Goal: Transaction & Acquisition: Obtain resource

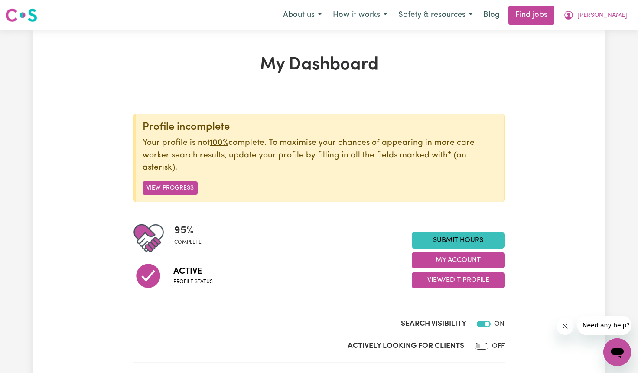
scroll to position [2, 0]
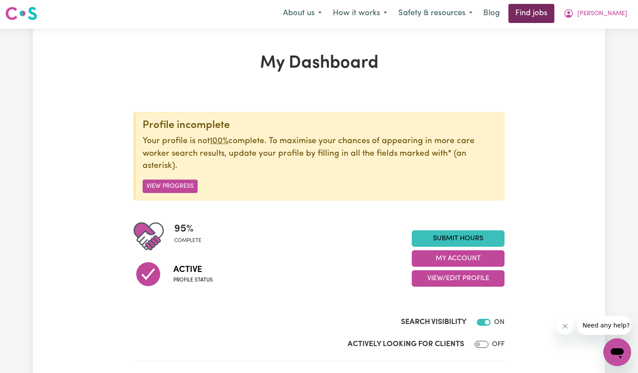
click at [544, 16] on link "Find jobs" at bounding box center [531, 13] width 46 height 19
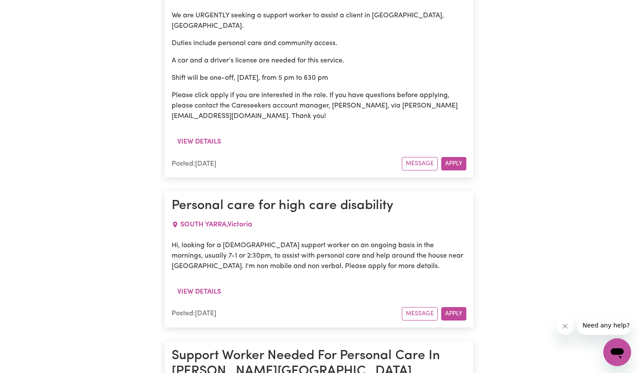
scroll to position [6576, 0]
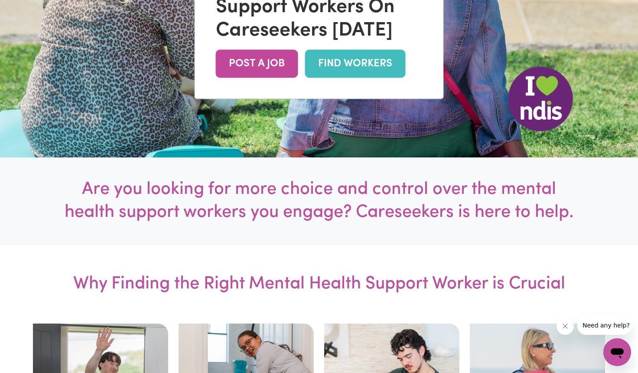
scroll to position [246, 0]
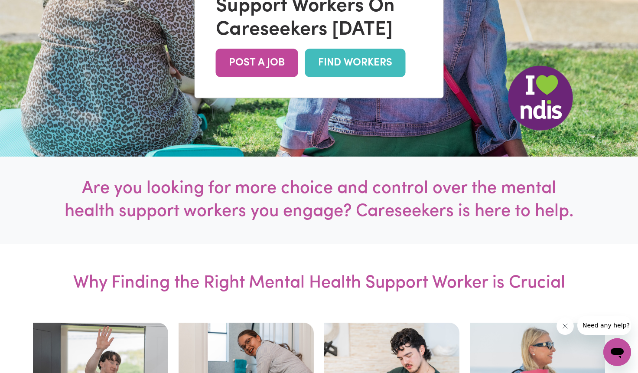
click at [343, 71] on link "FIND WORKERS" at bounding box center [355, 63] width 100 height 28
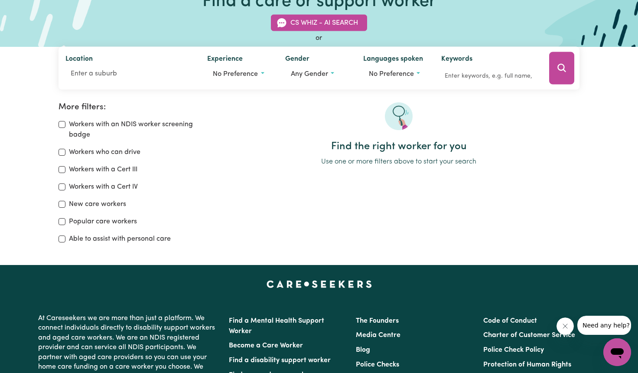
scroll to position [72, 0]
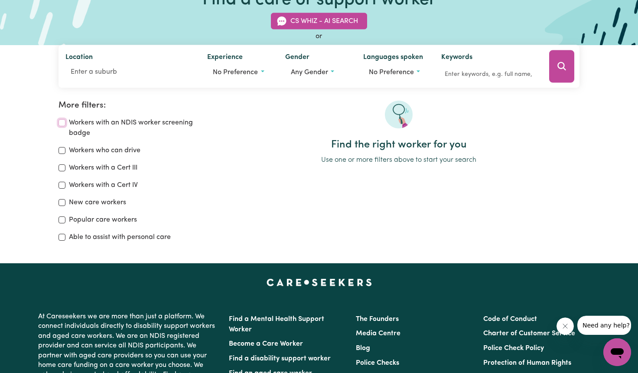
click at [63, 121] on input "Workers with an NDIS worker screening badge" at bounding box center [61, 122] width 7 height 7
checkbox input "true"
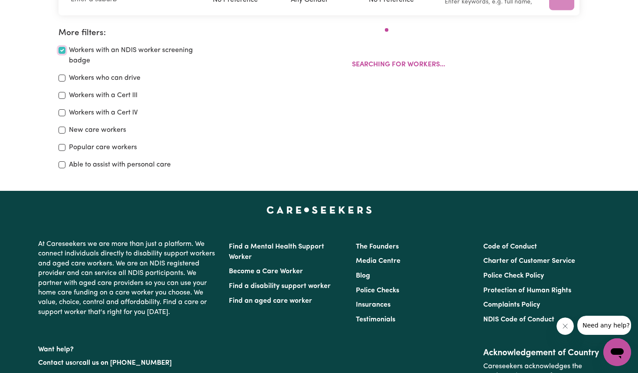
scroll to position [145, 0]
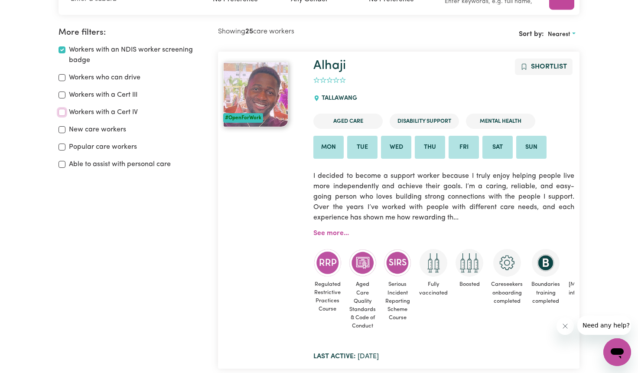
click at [62, 113] on input "Workers with a Cert IV" at bounding box center [61, 112] width 7 height 7
checkbox input "true"
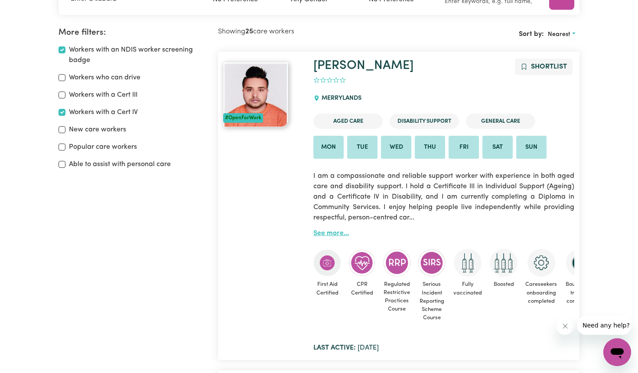
click at [341, 233] on link "See more..." at bounding box center [331, 233] width 36 height 7
click at [62, 144] on input "Popular care workers" at bounding box center [61, 146] width 7 height 7
checkbox input "true"
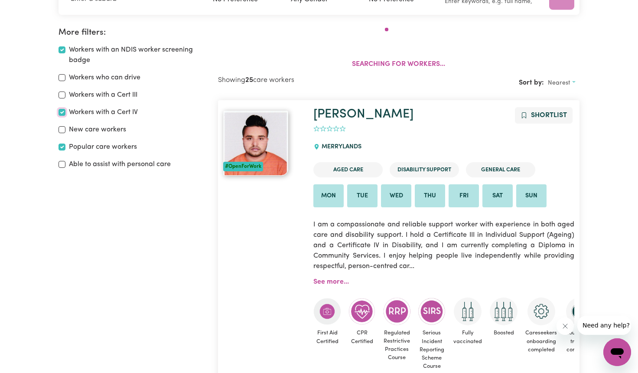
click at [63, 112] on input "Workers with a Cert IV" at bounding box center [61, 112] width 7 height 7
checkbox input "false"
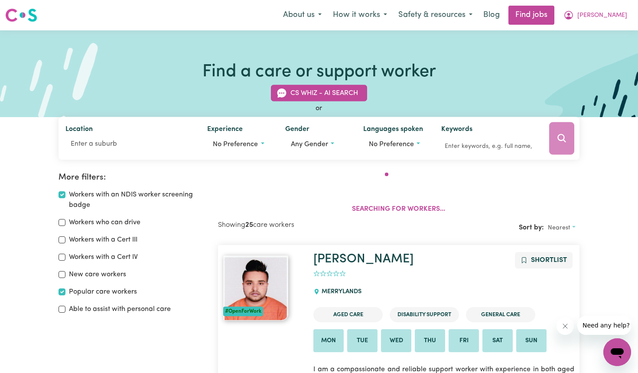
click at [558, 226] on div "Nearest" at bounding box center [562, 227] width 36 height 13
click at [574, 226] on div "Nearest" at bounding box center [562, 227] width 36 height 13
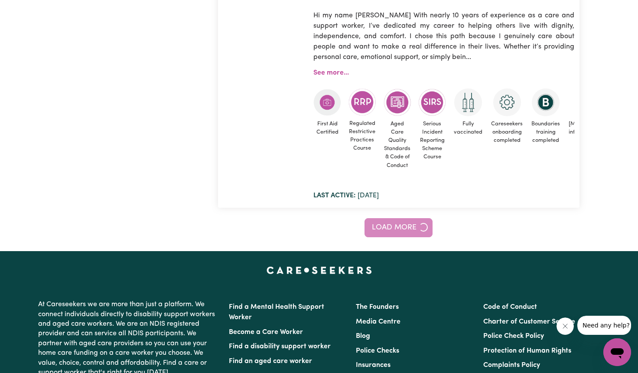
scroll to position [8027, 0]
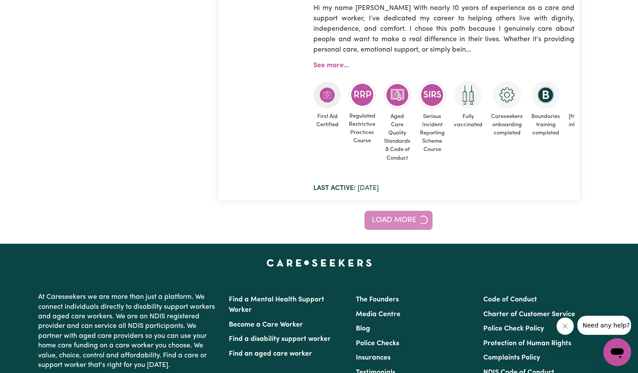
click at [422, 211] on div "Load more" at bounding box center [399, 220] width 362 height 19
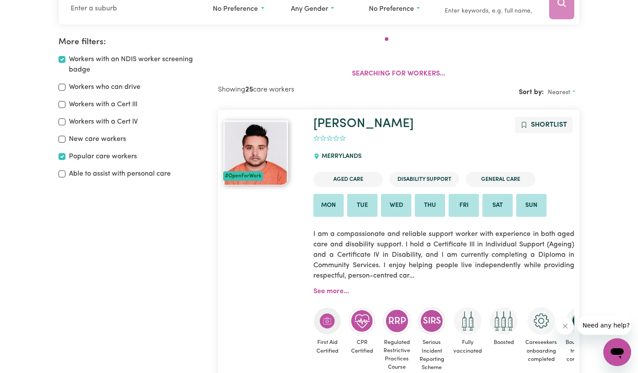
scroll to position [0, 0]
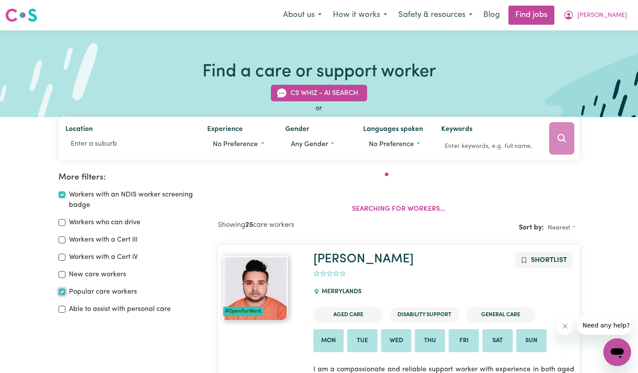
click at [62, 293] on input "Popular care workers" at bounding box center [61, 291] width 7 height 7
checkbox input "false"
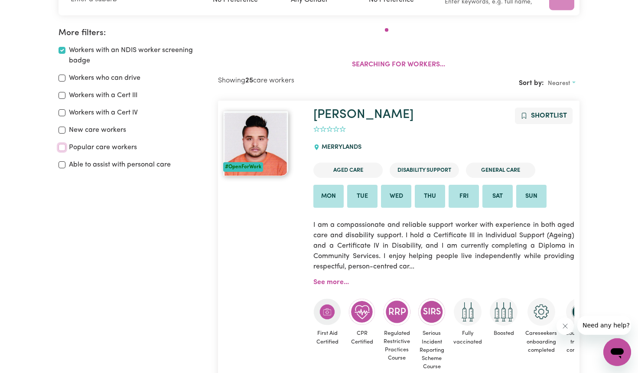
scroll to position [145, 0]
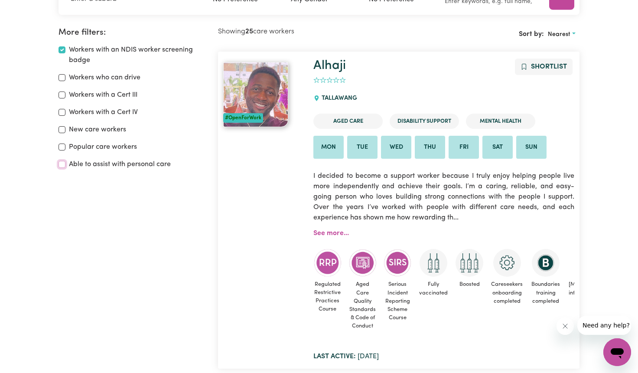
click at [62, 165] on input "Able to assist with personal care" at bounding box center [61, 164] width 7 height 7
checkbox input "true"
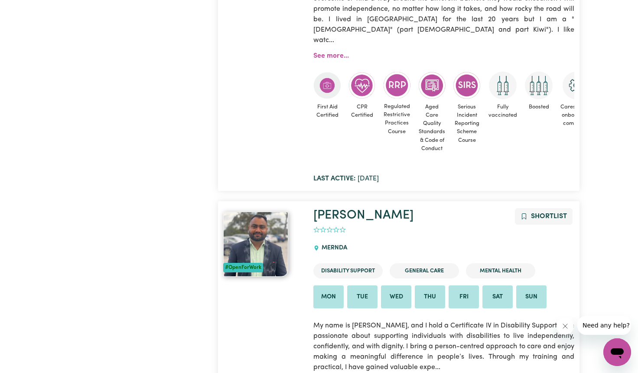
scroll to position [4193, 0]
